Goal: Complete application form

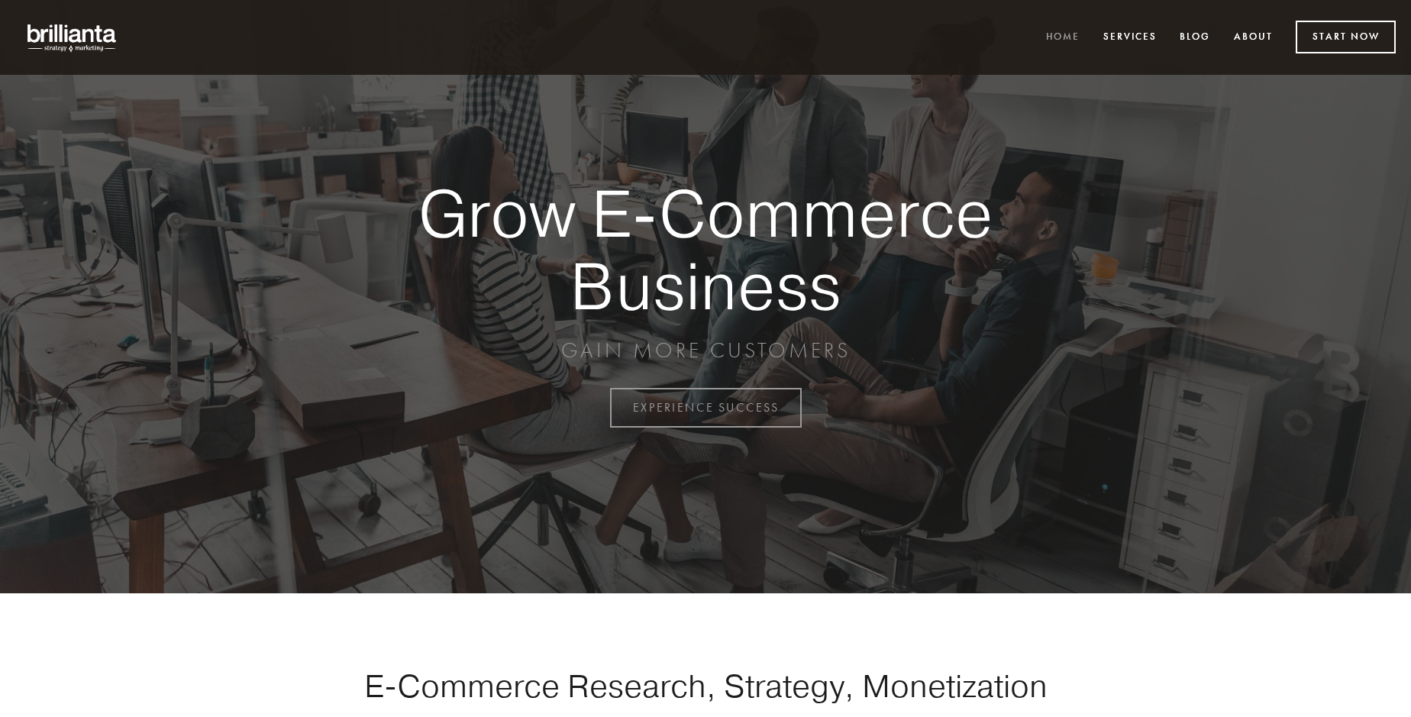
scroll to position [4002, 0]
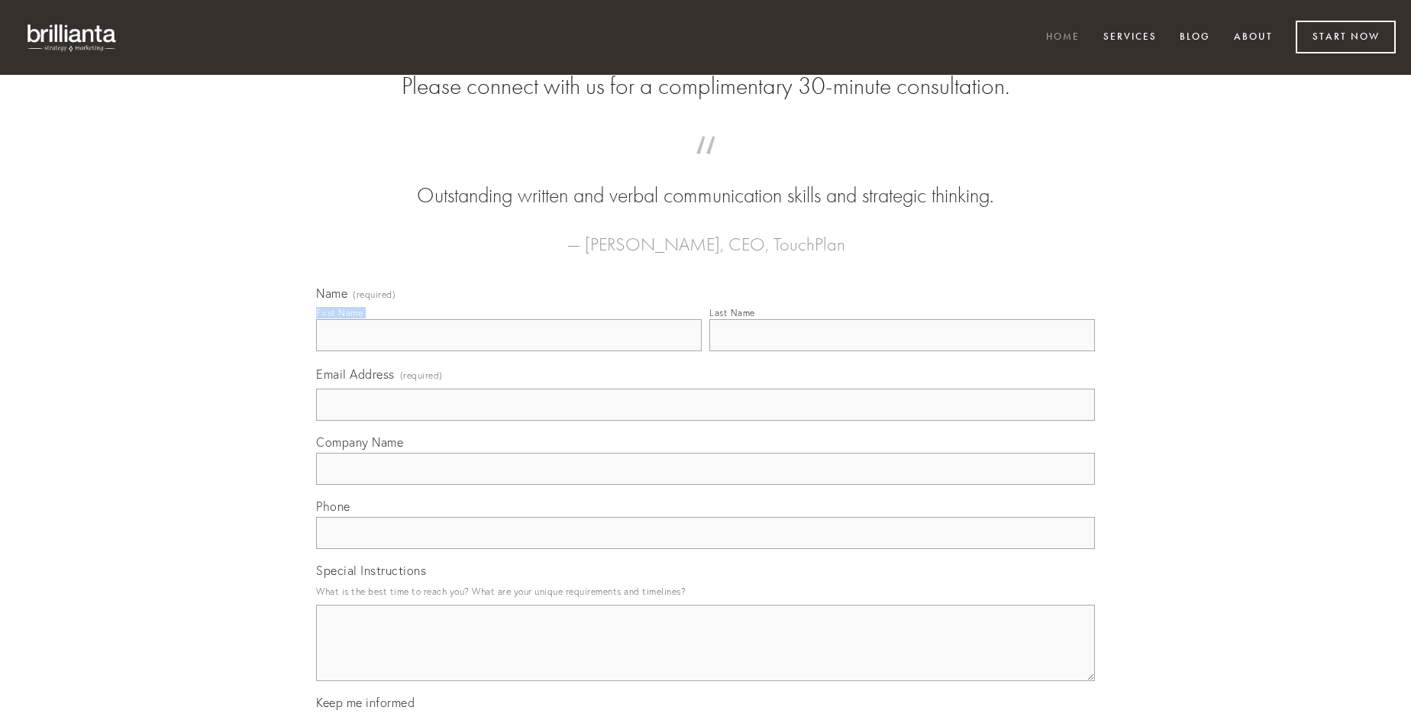
type input "[PERSON_NAME]"
click at [902, 351] on input "Last Name" at bounding box center [902, 335] width 386 height 32
type input "[PERSON_NAME]"
click at [705, 421] on input "Email Address (required)" at bounding box center [705, 405] width 779 height 32
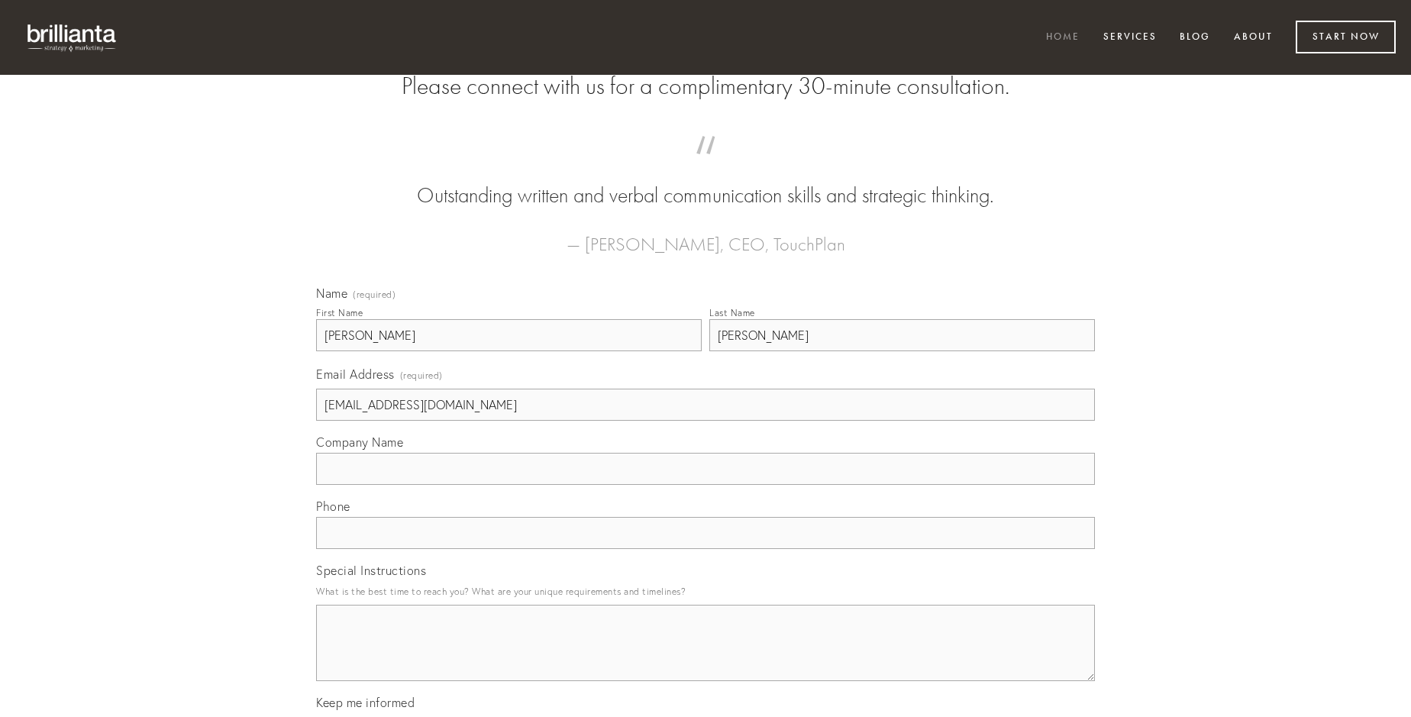
type input "[EMAIL_ADDRESS][DOMAIN_NAME]"
click at [705, 485] on input "Company Name" at bounding box center [705, 469] width 779 height 32
type input "aiunt"
click at [705, 549] on input "text" at bounding box center [705, 533] width 779 height 32
click at [705, 657] on textarea "Special Instructions" at bounding box center [705, 643] width 779 height 76
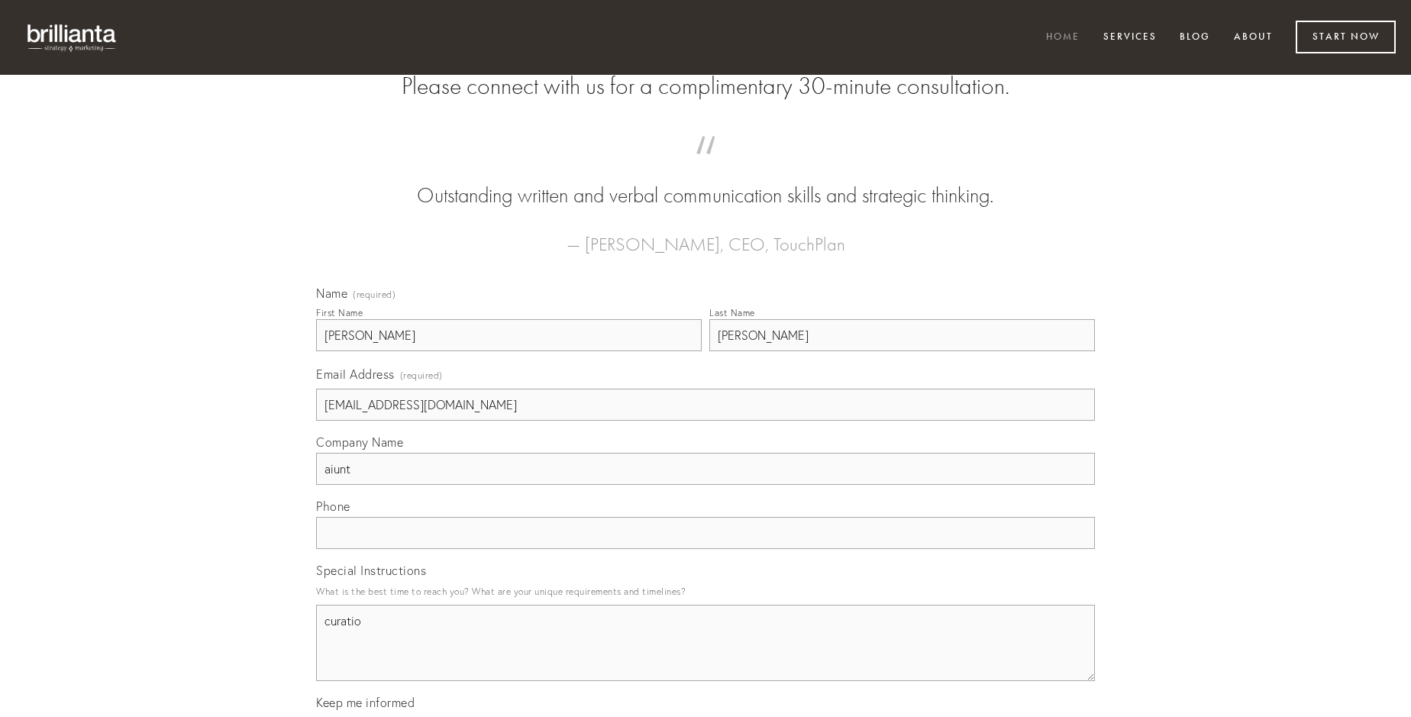
type textarea "curatio"
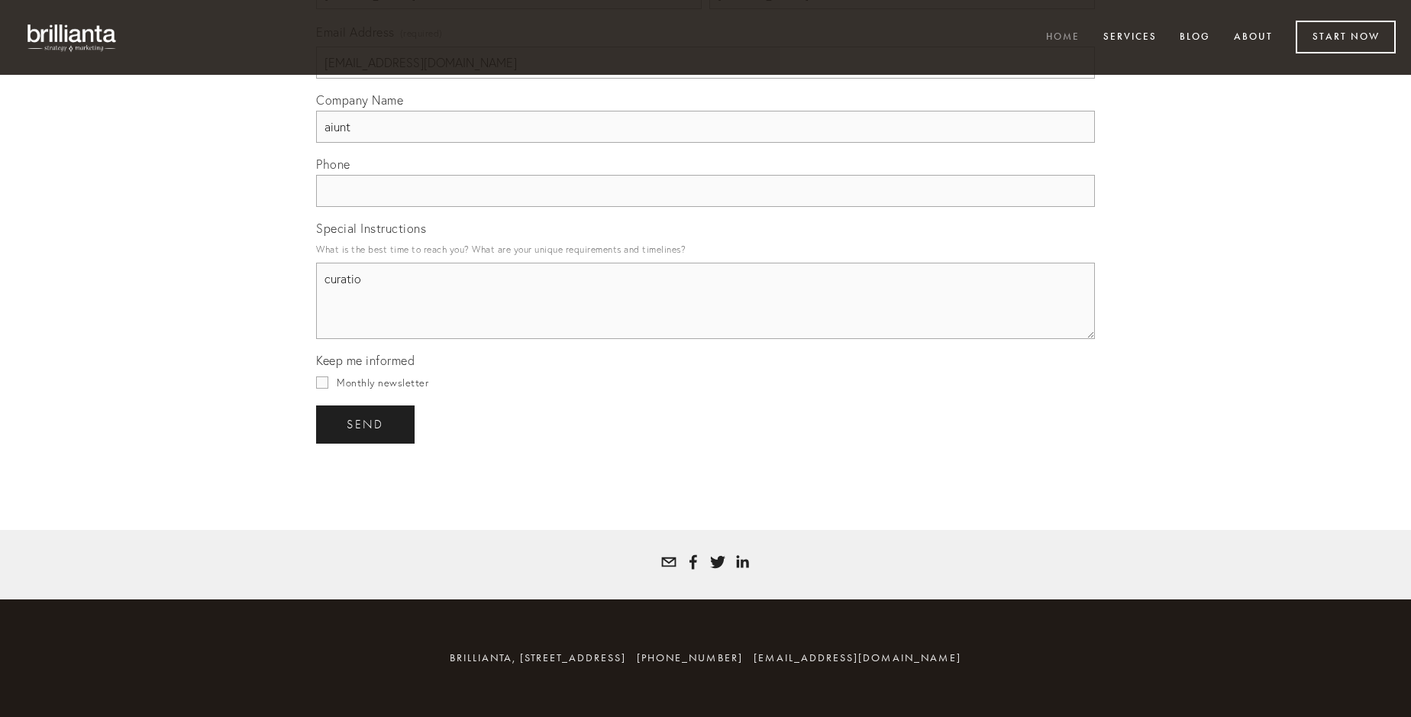
click at [366, 424] on span "send" at bounding box center [365, 425] width 37 height 14
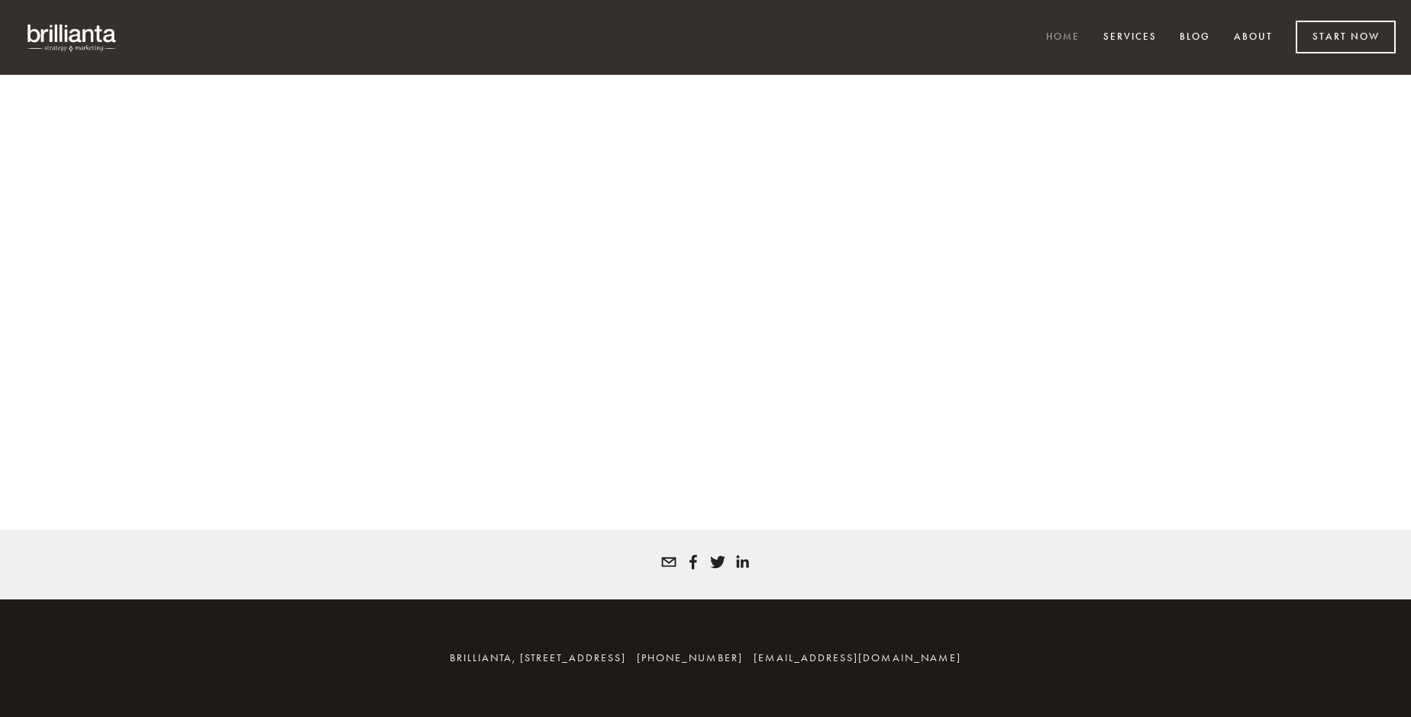
scroll to position [3981, 0]
